Goal: Task Accomplishment & Management: Manage account settings

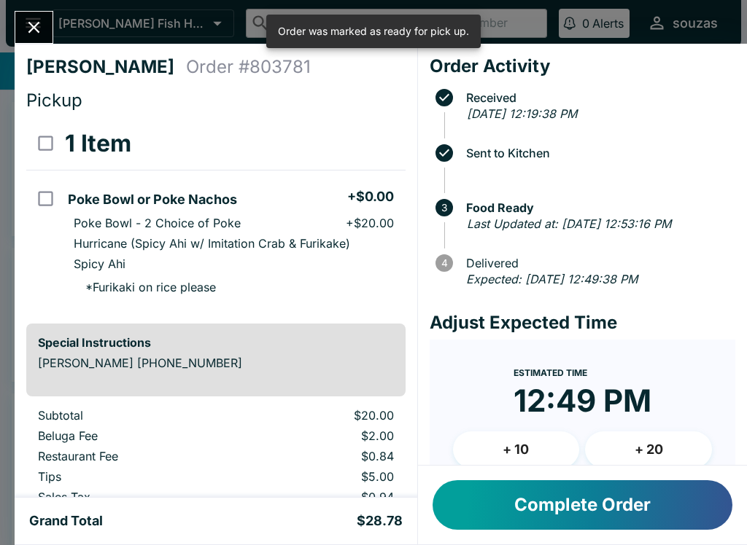
click at [30, 16] on button "Close" at bounding box center [33, 27] width 37 height 31
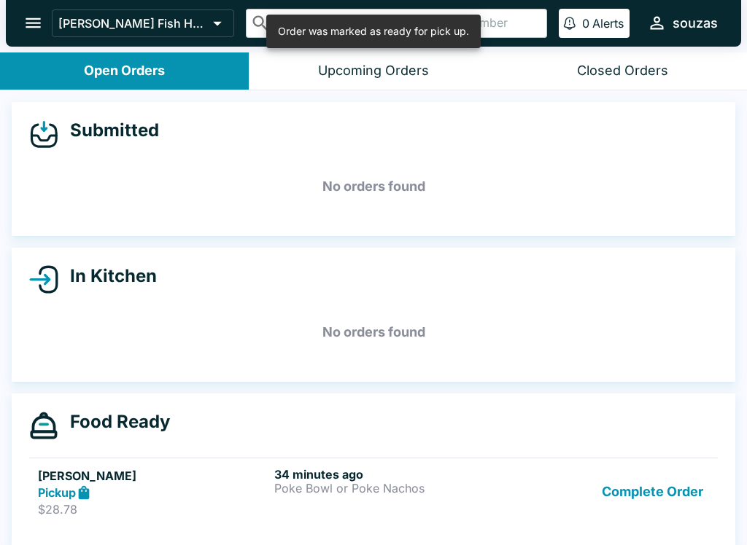
click at [412, 69] on div "Upcoming Orders" at bounding box center [373, 71] width 111 height 17
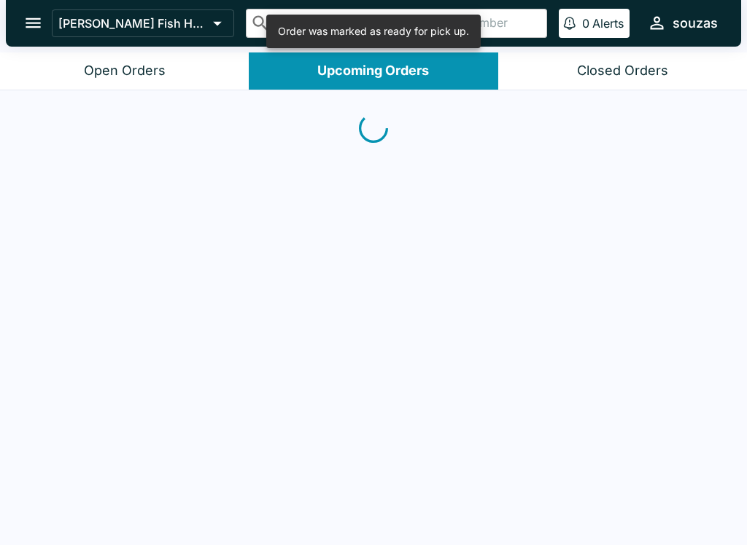
click at [176, 72] on button "Open Orders" at bounding box center [124, 71] width 249 height 37
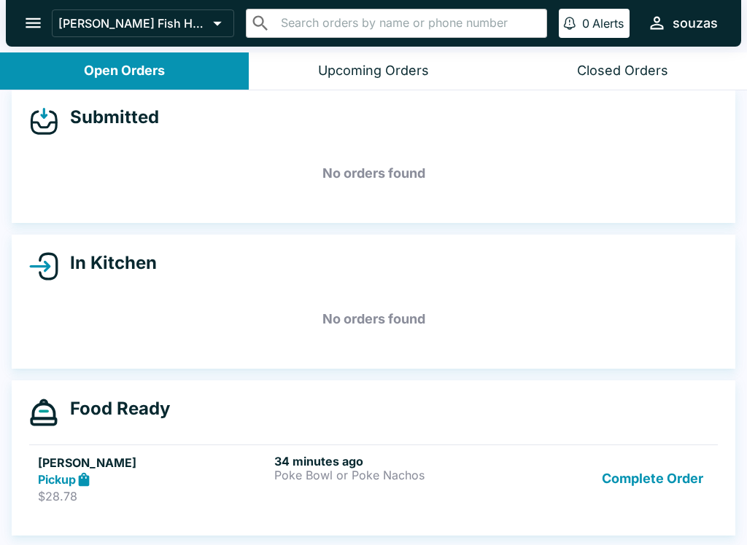
scroll to position [13, 0]
click at [678, 486] on button "Complete Order" at bounding box center [652, 479] width 113 height 50
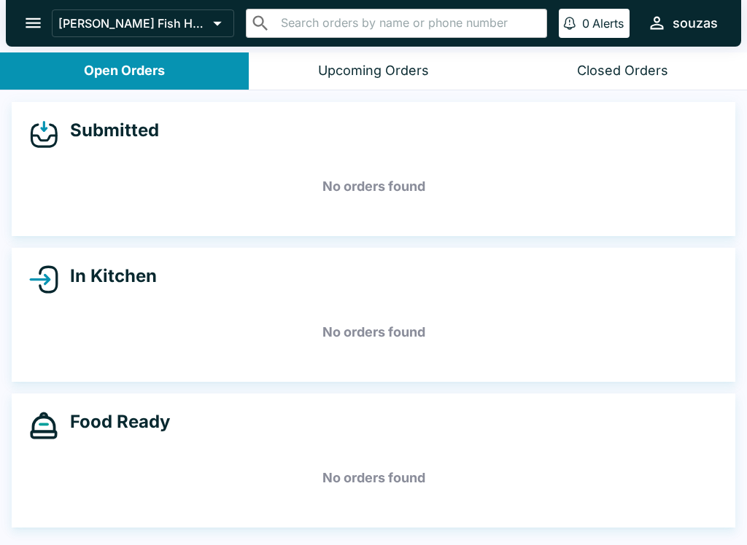
click at [44, 15] on button "open drawer" at bounding box center [33, 22] width 37 height 37
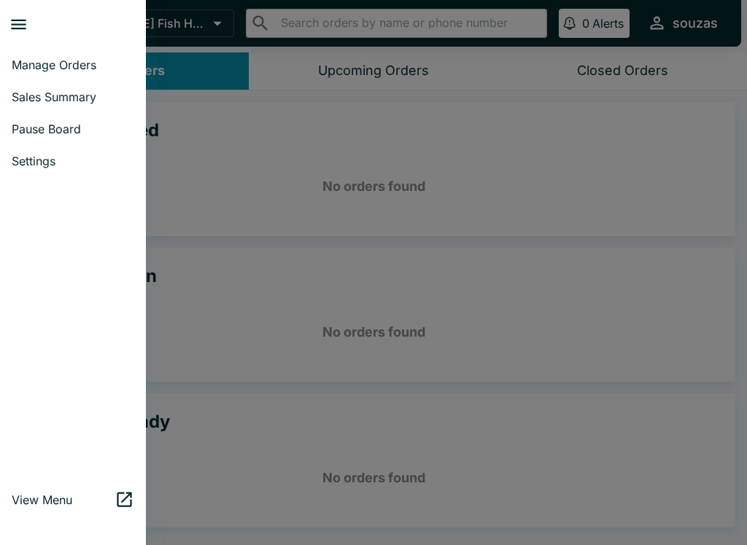
click at [103, 99] on span "Sales Summary" at bounding box center [73, 97] width 123 height 15
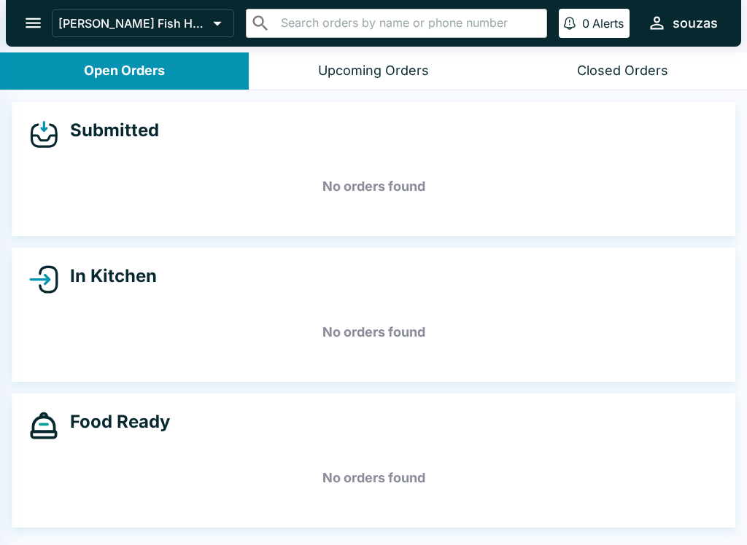
select select "03:00"
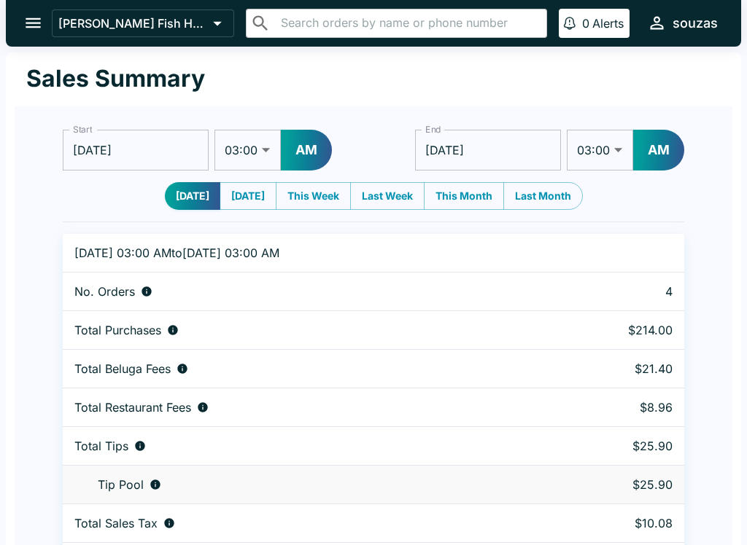
scroll to position [44, 0]
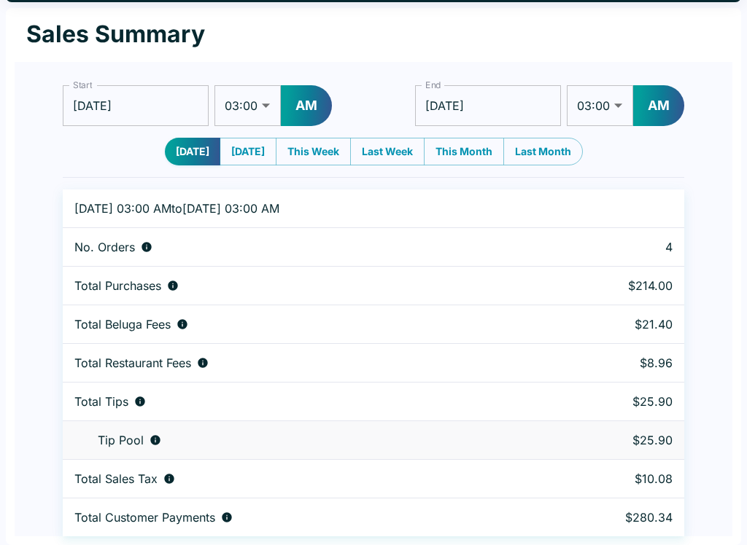
click at [88, 26] on h1 "Sales Summary" at bounding box center [115, 34] width 179 height 29
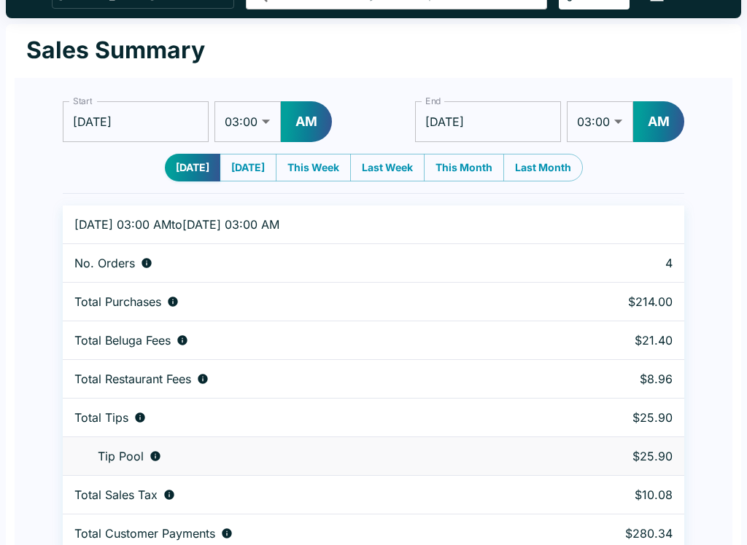
scroll to position [0, 0]
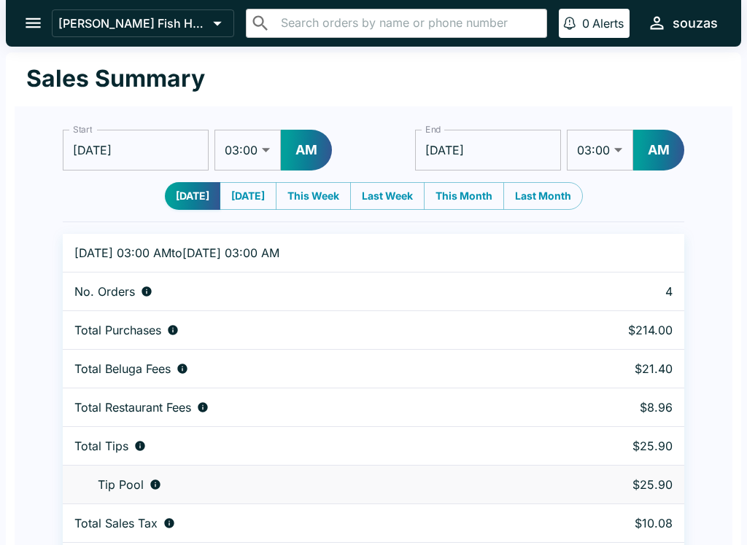
click at [32, 25] on icon "open drawer" at bounding box center [33, 23] width 20 height 20
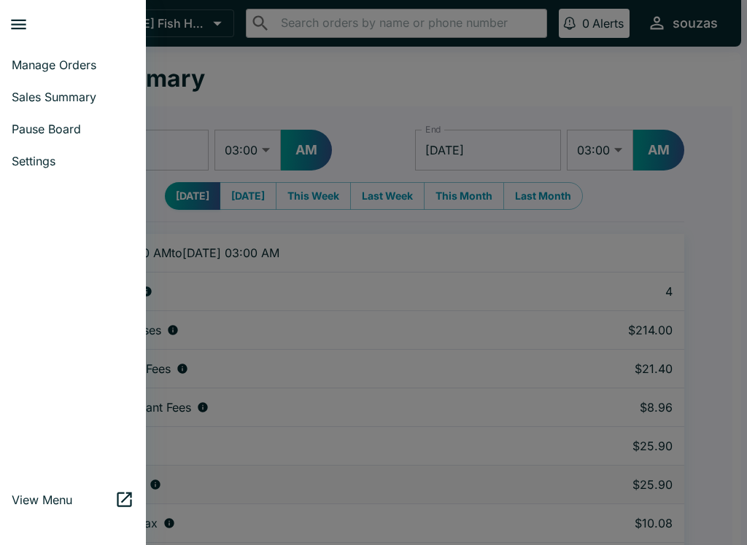
click at [70, 58] on span "Manage Orders" at bounding box center [73, 65] width 123 height 15
